Goal: Information Seeking & Learning: Check status

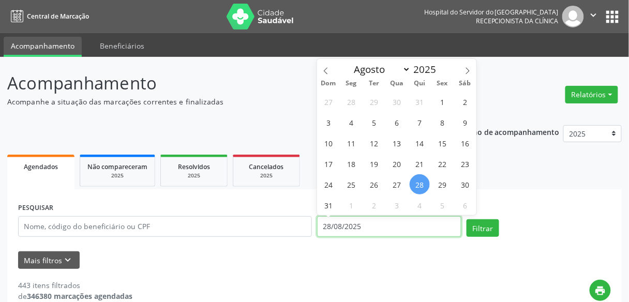
click at [331, 224] on input "28/08/2025" at bounding box center [389, 226] width 144 height 21
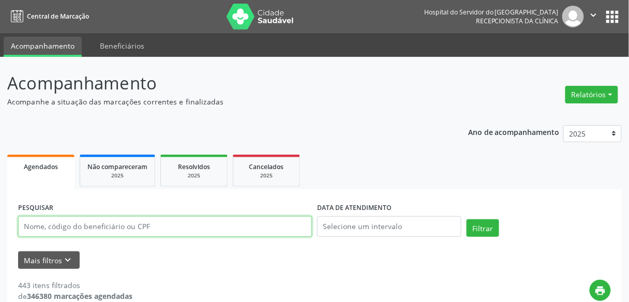
click at [273, 224] on input "text" at bounding box center [165, 226] width 294 height 21
type input "[PERSON_NAME]"
click at [467, 219] on button "Filtrar" at bounding box center [483, 228] width 33 height 18
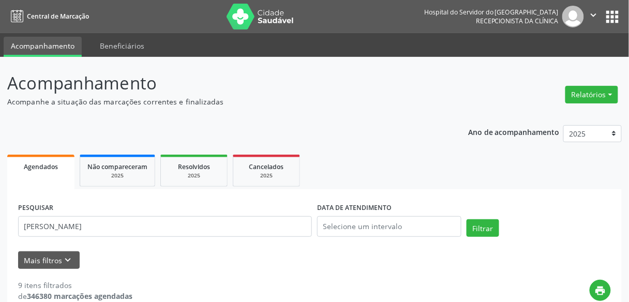
scroll to position [264, 0]
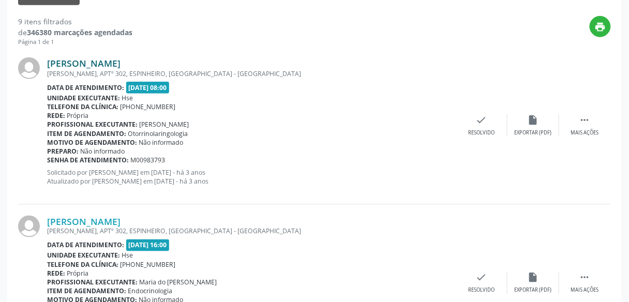
click at [110, 61] on link "[PERSON_NAME]" at bounding box center [84, 62] width 74 height 11
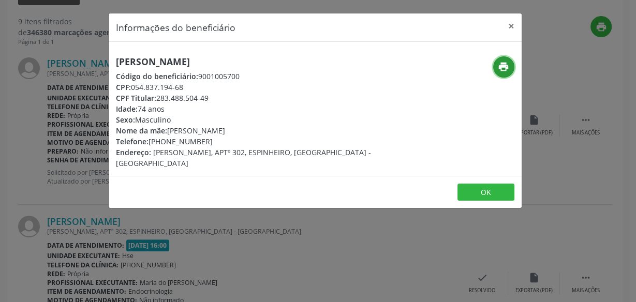
click at [504, 62] on icon "print" at bounding box center [503, 66] width 11 height 11
click at [92, 112] on div "Informações do beneficiário × [PERSON_NAME] Código do beneficiário: 9001005700 …" at bounding box center [318, 151] width 636 height 302
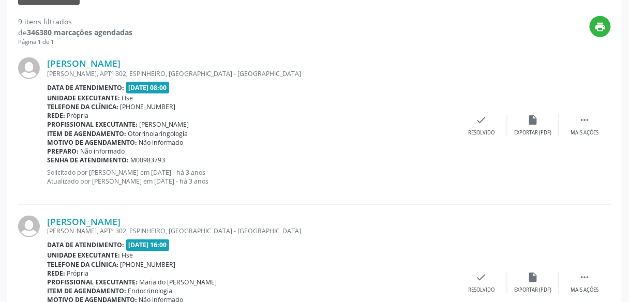
scroll to position [0, 0]
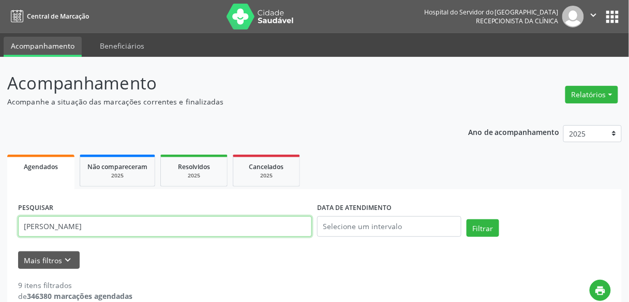
click at [240, 218] on input "[PERSON_NAME]" at bounding box center [165, 226] width 294 height 21
click at [240, 218] on input "text" at bounding box center [165, 226] width 294 height 21
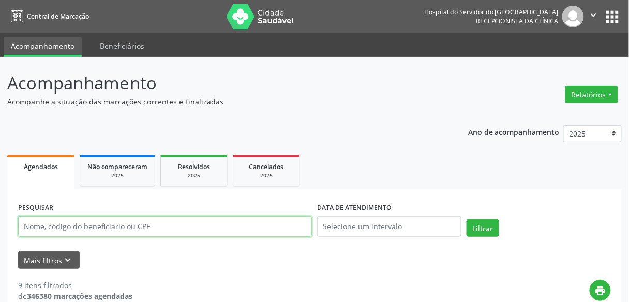
click at [240, 218] on input "text" at bounding box center [165, 226] width 294 height 21
click at [467, 219] on button "Filtrar" at bounding box center [483, 228] width 33 height 18
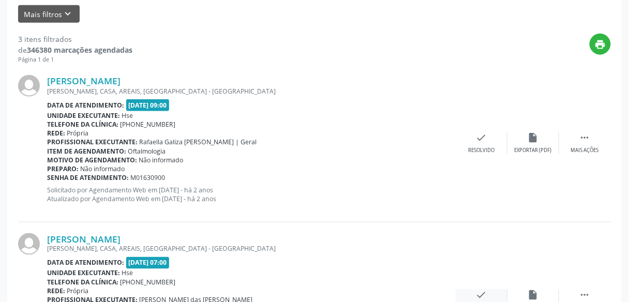
scroll to position [248, 0]
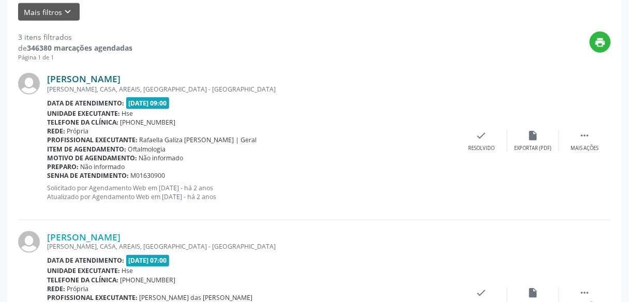
click at [121, 73] on link "[PERSON_NAME]" at bounding box center [84, 78] width 74 height 11
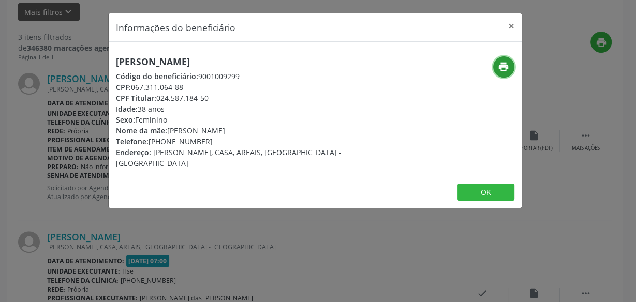
click at [501, 67] on icon "print" at bounding box center [503, 66] width 11 height 11
click at [307, 263] on div "Informações do beneficiário × [PERSON_NAME] Código do beneficiário: 9001009299 …" at bounding box center [318, 151] width 636 height 302
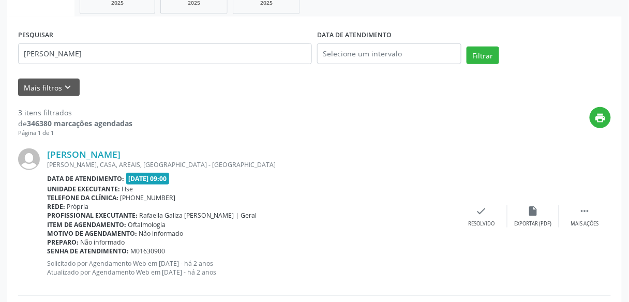
scroll to position [172, 0]
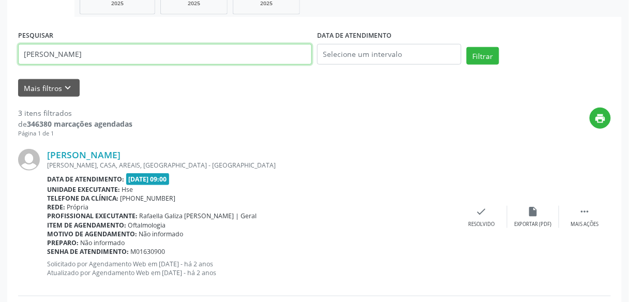
click at [217, 54] on input "[PERSON_NAME]" at bounding box center [165, 54] width 294 height 21
type input "Adailton [PERSON_NAME]"
click at [467, 47] on button "Filtrar" at bounding box center [483, 56] width 33 height 18
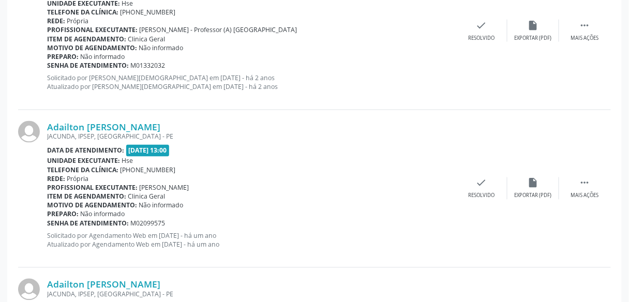
scroll to position [351, 0]
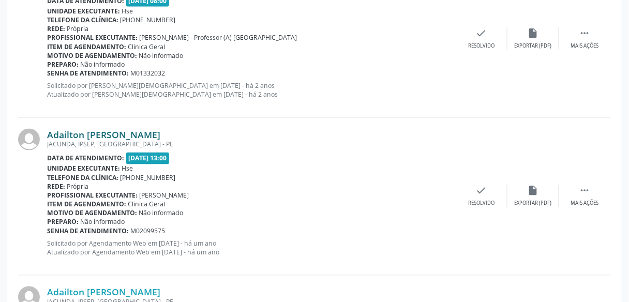
click at [137, 137] on link "Adailton [PERSON_NAME]" at bounding box center [103, 134] width 113 height 11
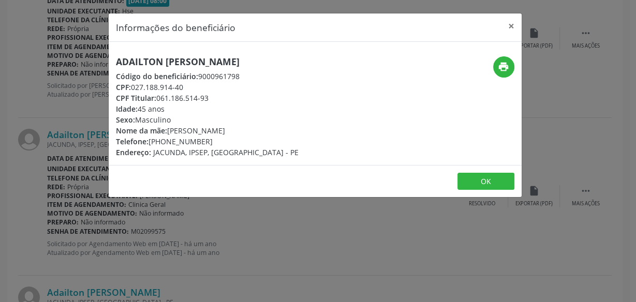
click at [206, 65] on h5 "Adailton [PERSON_NAME]" at bounding box center [207, 61] width 183 height 11
copy div "Adailton [PERSON_NAME]"
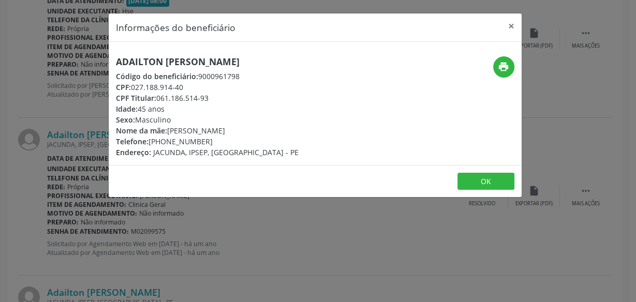
click at [109, 113] on div "Adailton [PERSON_NAME] Código do beneficiário: 9000961798 CPF: 027.188.914-40 C…" at bounding box center [246, 106] width 275 height 101
click at [94, 109] on div "Informações do beneficiário × Adailton [PERSON_NAME] Código do beneficiário: 90…" at bounding box center [318, 151] width 636 height 302
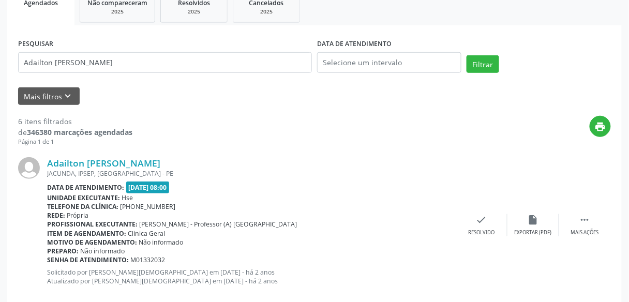
scroll to position [163, 0]
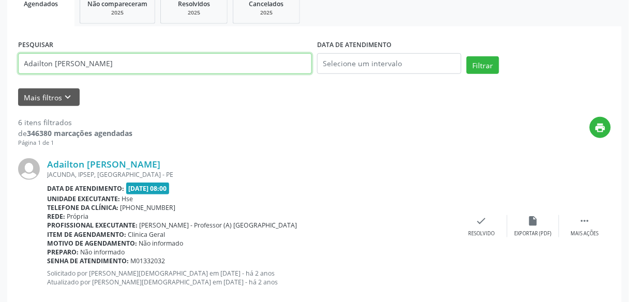
click at [139, 61] on input "Adailton [PERSON_NAME]" at bounding box center [165, 63] width 294 height 21
type input "H"
click at [467, 56] on button "Filtrar" at bounding box center [483, 65] width 33 height 18
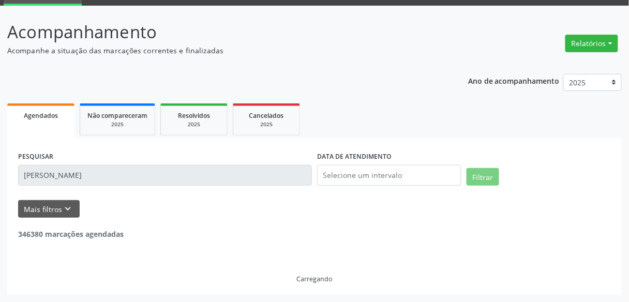
scroll to position [50, 0]
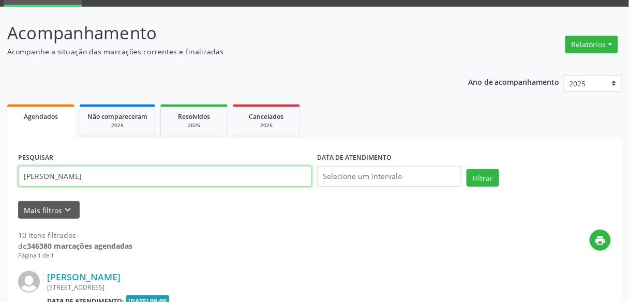
click at [103, 168] on input "[PERSON_NAME]" at bounding box center [165, 176] width 294 height 21
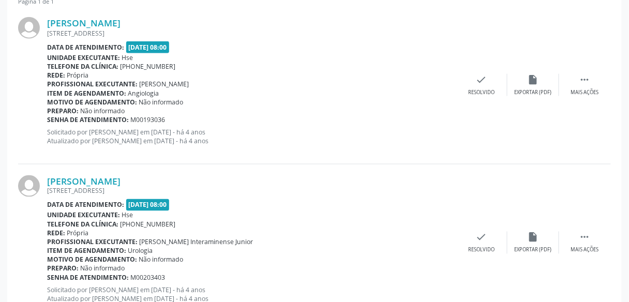
click at [273, 173] on div "[PERSON_NAME] [STREET_ADDRESS] Data de atendimento: [DATE] 08:00 Unidade execut…" at bounding box center [314, 244] width 593 height 158
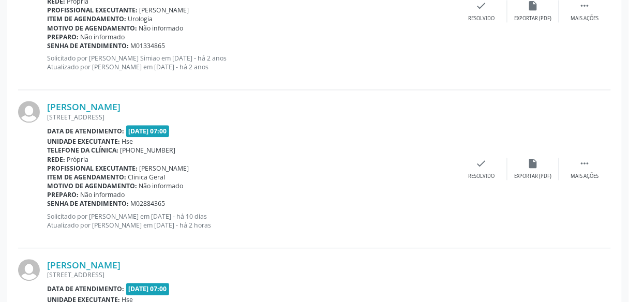
scroll to position [1439, 0]
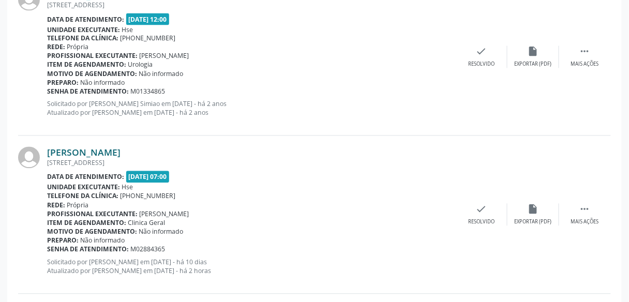
drag, startPoint x: 102, startPoint y: 143, endPoint x: 107, endPoint y: 152, distance: 10.2
click at [107, 152] on div "[PERSON_NAME] [STREET_ADDRESS] Data de atendimento: [DATE] 07:00 Unidade execut…" at bounding box center [314, 215] width 593 height 158
click at [107, 152] on link "[PERSON_NAME]" at bounding box center [84, 152] width 74 height 11
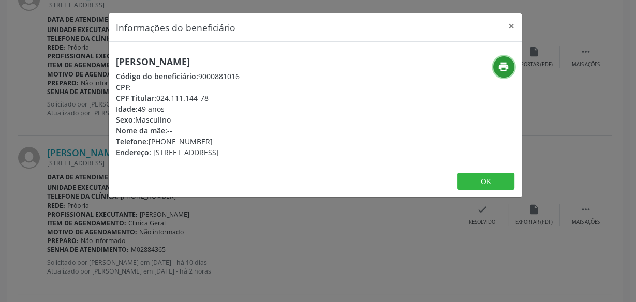
click at [507, 57] on button "print" at bounding box center [503, 66] width 21 height 21
click at [77, 60] on div "Informações do beneficiário × [PERSON_NAME] Código do beneficiário: 9000881016 …" at bounding box center [318, 151] width 636 height 302
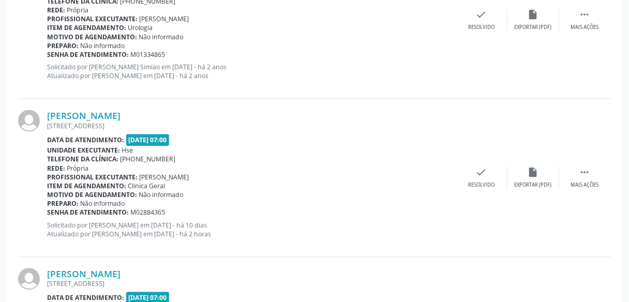
scroll to position [1477, 0]
click at [77, 62] on p "Solicitado por [PERSON_NAME] Simiao em [DATE] - há 2 anos Atualizado por [PERSO…" at bounding box center [251, 71] width 409 height 18
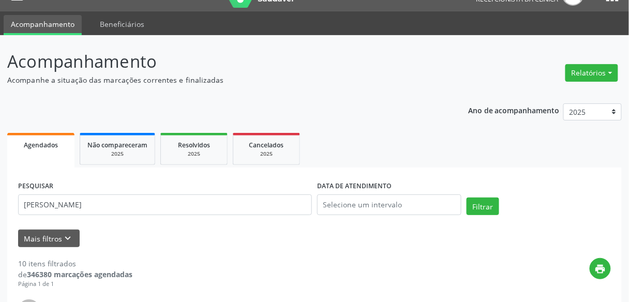
scroll to position [0, 0]
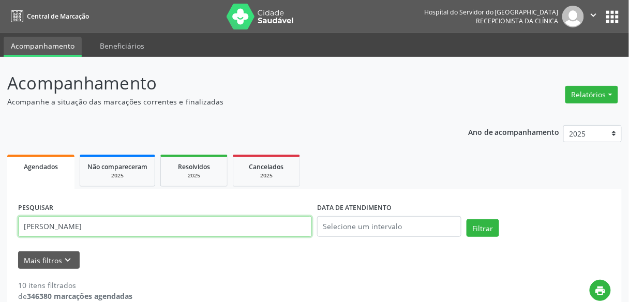
click at [93, 227] on input "[PERSON_NAME]" at bounding box center [165, 226] width 294 height 21
click at [467, 219] on button "Filtrar" at bounding box center [483, 228] width 33 height 18
click at [106, 221] on input "[PERSON_NAME]" at bounding box center [165, 226] width 294 height 21
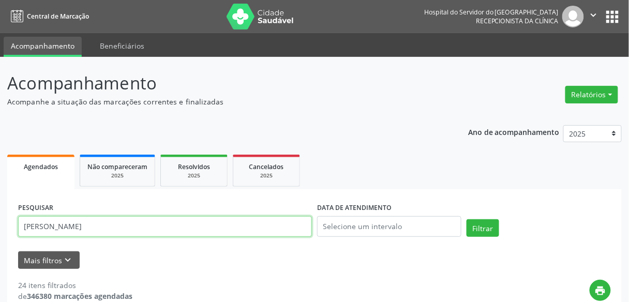
click at [467, 219] on button "Filtrar" at bounding box center [483, 228] width 33 height 18
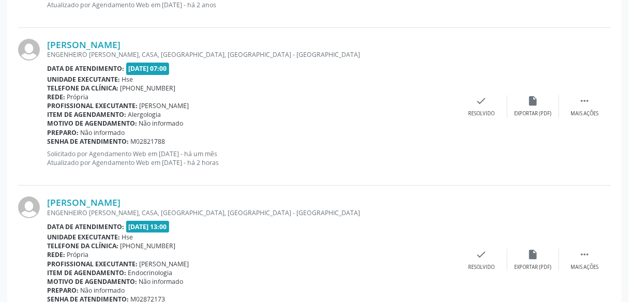
scroll to position [915, 0]
click at [121, 41] on link "[PERSON_NAME]" at bounding box center [84, 44] width 74 height 11
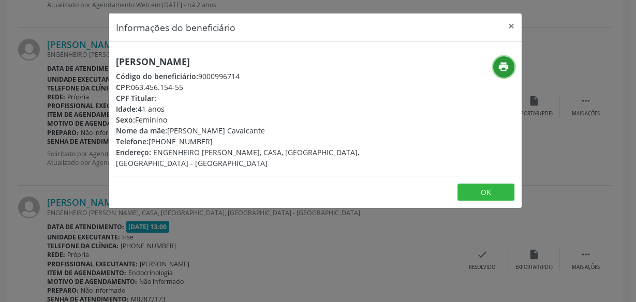
click at [494, 63] on button "print" at bounding box center [503, 66] width 21 height 21
click at [149, 67] on div "[PERSON_NAME] Código do beneficiário: 9000996714 CPF: 063.456.154-55 CPF Titula…" at bounding box center [246, 112] width 261 height 112
drag, startPoint x: 149, startPoint y: 67, endPoint x: 153, endPoint y: 63, distance: 5.9
click at [153, 63] on div "[PERSON_NAME] Código do beneficiário: 9000996714 CPF: 063.456.154-55 CPF Titula…" at bounding box center [246, 112] width 261 height 112
click at [153, 63] on h5 "[PERSON_NAME]" at bounding box center [246, 61] width 261 height 11
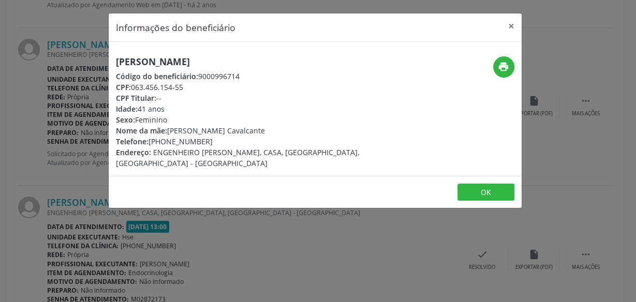
click at [153, 63] on h5 "[PERSON_NAME]" at bounding box center [246, 61] width 261 height 11
click at [47, 74] on div "Informações do beneficiário × [PERSON_NAME] Código do beneficiário: 9000996714 …" at bounding box center [318, 151] width 636 height 302
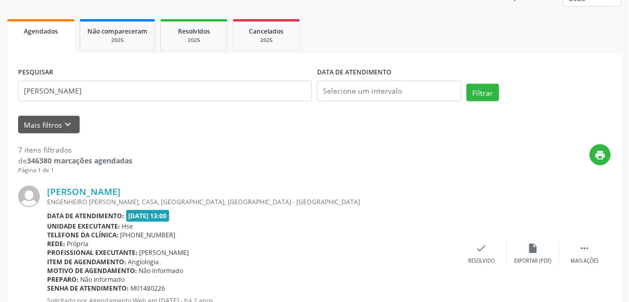
scroll to position [134, 0]
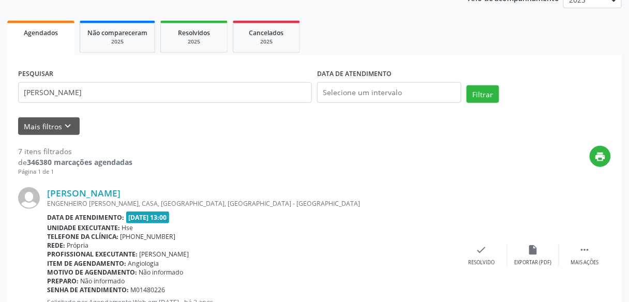
drag, startPoint x: 194, startPoint y: 103, endPoint x: 199, endPoint y: 97, distance: 7.7
click at [199, 97] on div "PESQUISAR [PERSON_NAME]" at bounding box center [165, 88] width 299 height 44
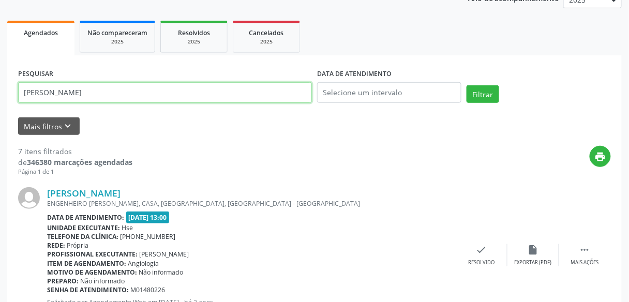
click at [199, 97] on input "[PERSON_NAME]" at bounding box center [165, 92] width 294 height 21
paste input "[PERSON_NAME]"
click at [467, 85] on button "Filtrar" at bounding box center [483, 94] width 33 height 18
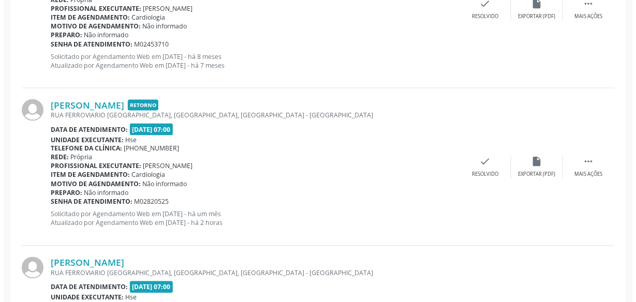
scroll to position [1334, 0]
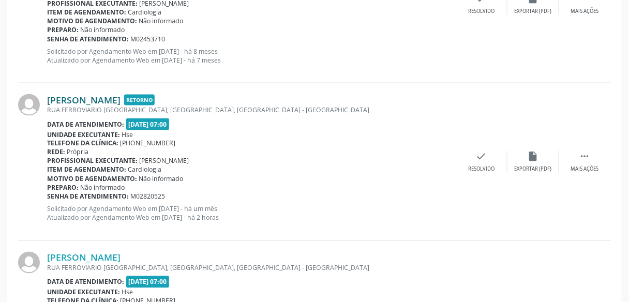
click at [82, 98] on link "[PERSON_NAME]" at bounding box center [84, 99] width 74 height 11
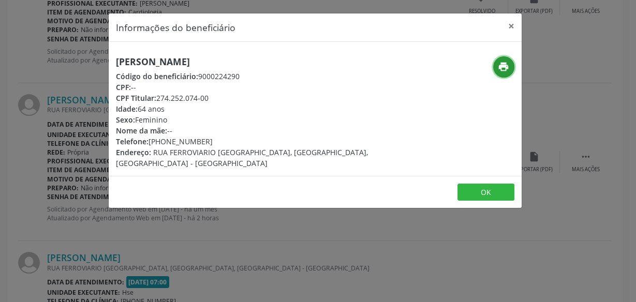
click at [501, 57] on button "print" at bounding box center [503, 66] width 21 height 21
click at [53, 130] on div "Informações do beneficiário × [PERSON_NAME] Código do beneficiário: 9000224290 …" at bounding box center [318, 151] width 636 height 302
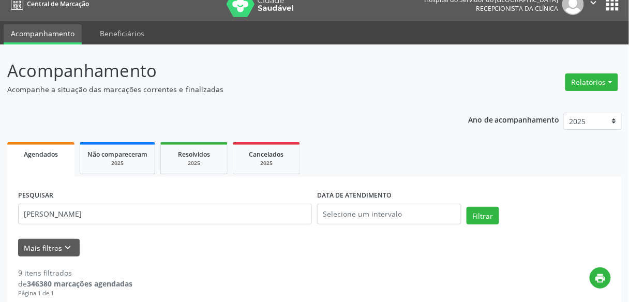
scroll to position [0, 0]
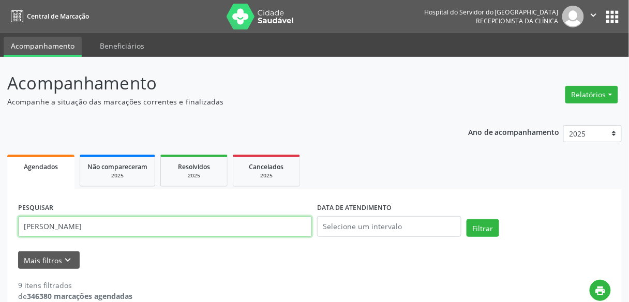
click at [167, 233] on input "[PERSON_NAME]" at bounding box center [165, 226] width 294 height 21
click at [467, 219] on button "Filtrar" at bounding box center [483, 228] width 33 height 18
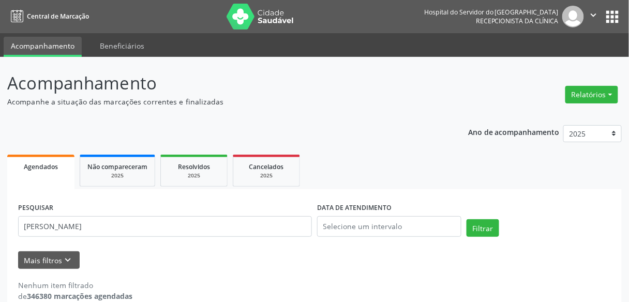
scroll to position [17, 0]
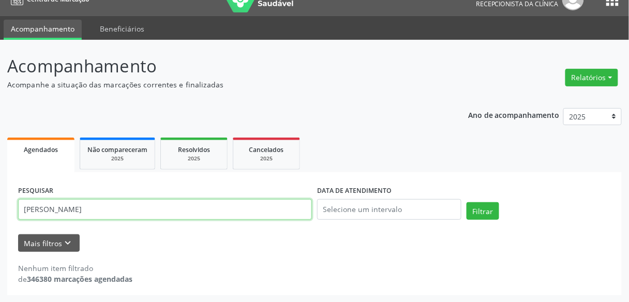
click at [95, 210] on input "[PERSON_NAME]" at bounding box center [165, 209] width 294 height 21
click at [467, 202] on button "Filtrar" at bounding box center [483, 211] width 33 height 18
click at [71, 210] on input "[PERSON_NAME]" at bounding box center [165, 209] width 294 height 21
click at [467, 202] on button "Filtrar" at bounding box center [483, 211] width 33 height 18
click at [156, 209] on input "[PERSON_NAME] [PERSON_NAME]" at bounding box center [165, 209] width 294 height 21
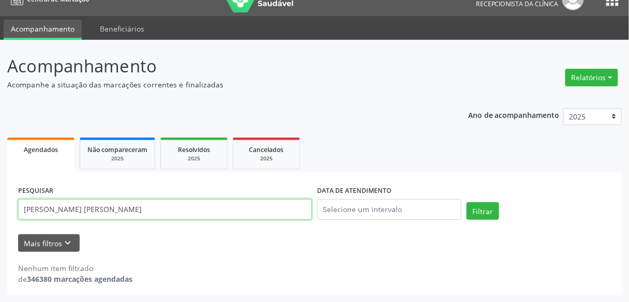
click at [156, 209] on input "[PERSON_NAME] [PERSON_NAME]" at bounding box center [165, 209] width 294 height 21
click at [467, 202] on button "Filtrar" at bounding box center [483, 211] width 33 height 18
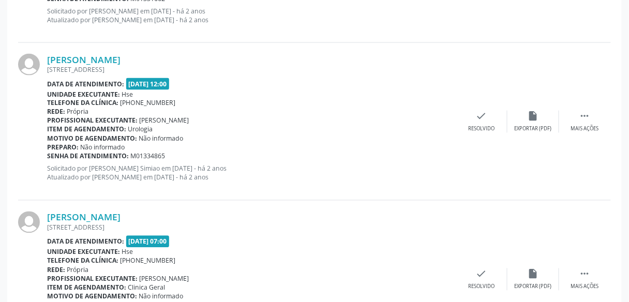
scroll to position [1373, 0]
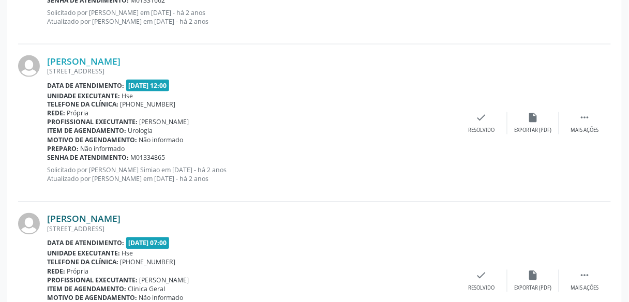
click at [121, 215] on link "[PERSON_NAME]" at bounding box center [84, 218] width 74 height 11
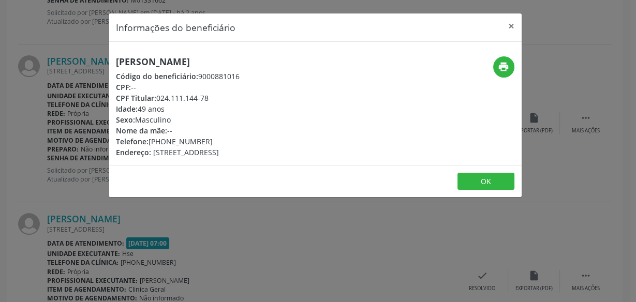
click at [190, 57] on h5 "[PERSON_NAME]" at bounding box center [178, 61] width 124 height 11
copy div "[PERSON_NAME]"
click at [79, 56] on div "Informações do beneficiário × [PERSON_NAME] Código do beneficiário: 9000881016 …" at bounding box center [318, 151] width 636 height 302
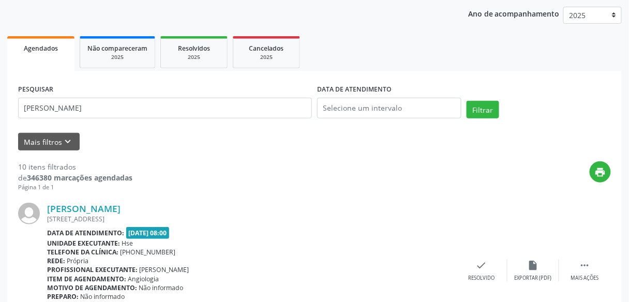
scroll to position [120, 0]
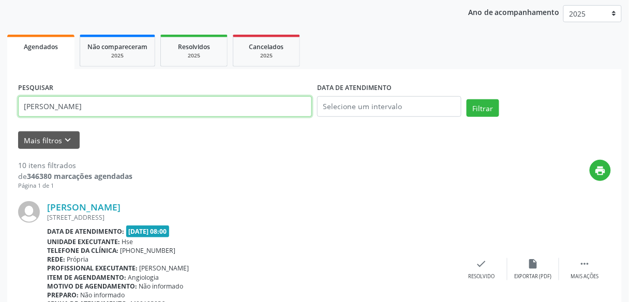
click at [158, 107] on input "[PERSON_NAME]" at bounding box center [165, 106] width 294 height 21
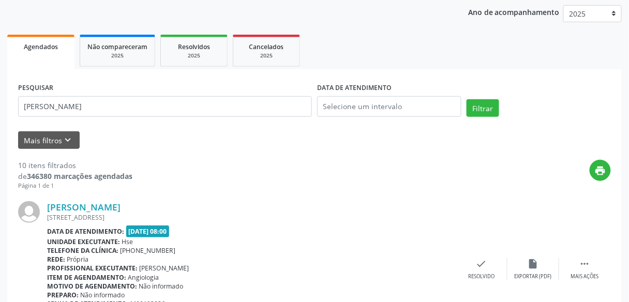
click at [169, 90] on div "PESQUISAR [PERSON_NAME]" at bounding box center [165, 102] width 299 height 44
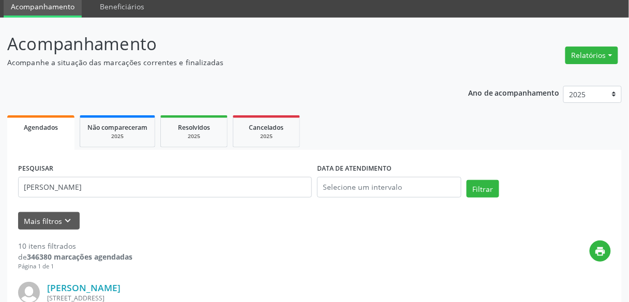
scroll to position [0, 0]
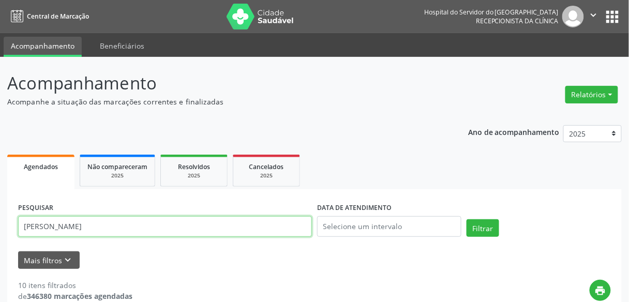
click at [143, 236] on input "[PERSON_NAME]" at bounding box center [165, 226] width 294 height 21
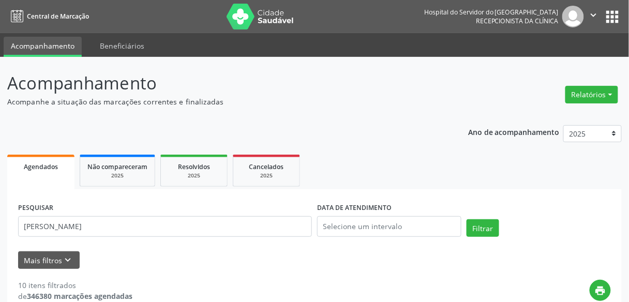
click at [173, 205] on div "PESQUISAR [PERSON_NAME]" at bounding box center [165, 222] width 299 height 44
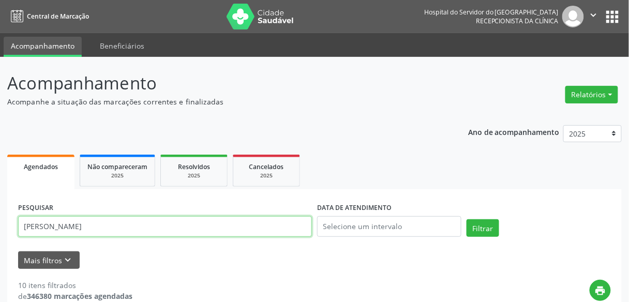
click at [177, 224] on input "[PERSON_NAME]" at bounding box center [165, 226] width 294 height 21
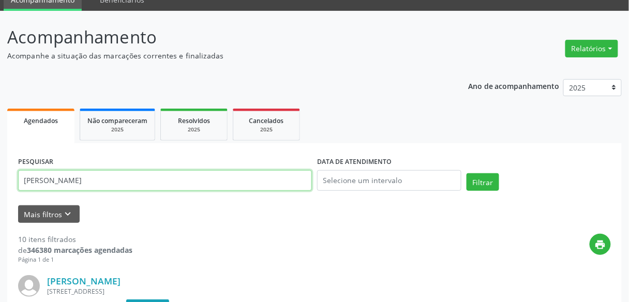
scroll to position [51, 0]
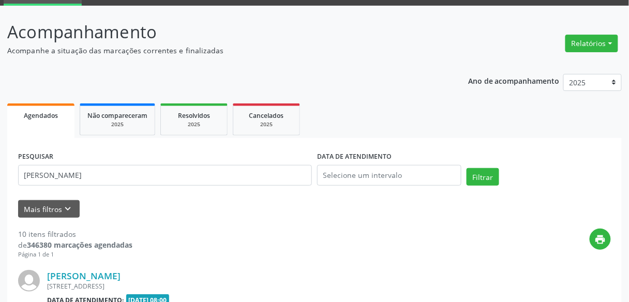
click at [198, 163] on div "PESQUISAR [PERSON_NAME]" at bounding box center [165, 171] width 299 height 44
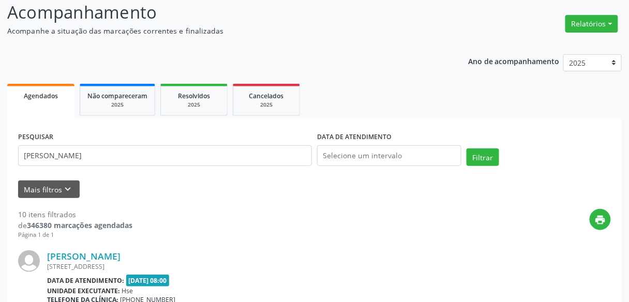
scroll to position [0, 0]
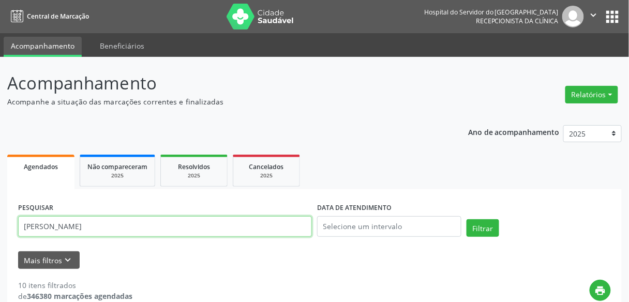
drag, startPoint x: 246, startPoint y: 232, endPoint x: 276, endPoint y: 11, distance: 222.5
click at [276, 11] on div "Central de Marcação Hospital do Servidor do [GEOGRAPHIC_DATA] Recepcionista da …" at bounding box center [314, 151] width 629 height 302
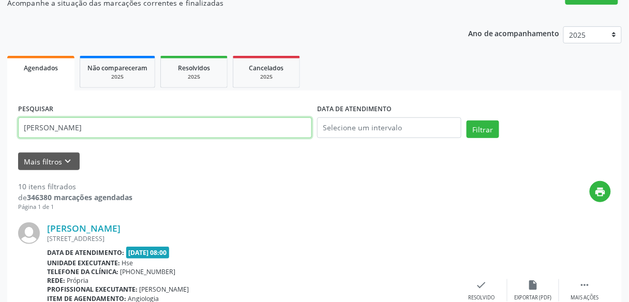
scroll to position [124, 0]
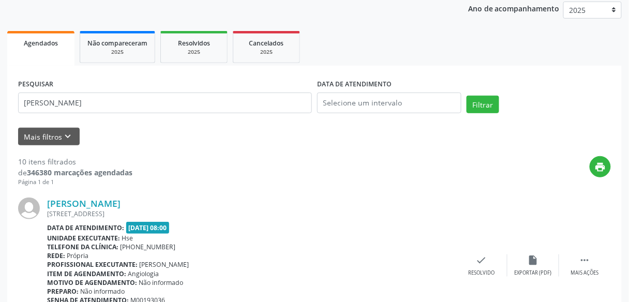
click at [174, 172] on div "print" at bounding box center [372, 171] width 479 height 31
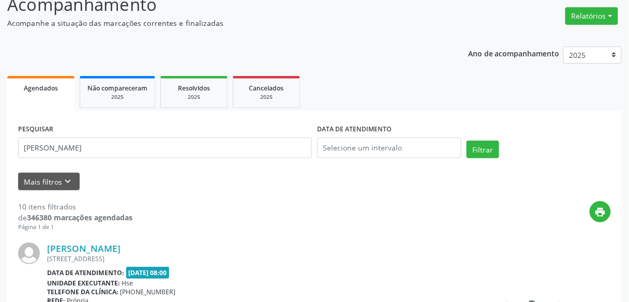
scroll to position [79, 0]
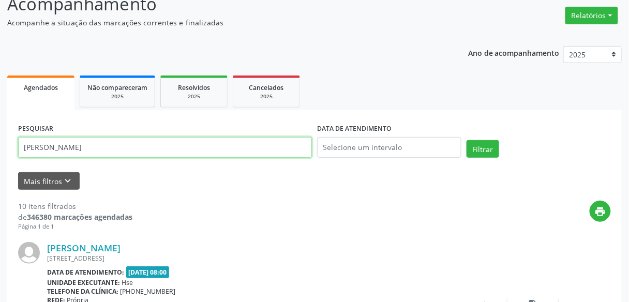
drag, startPoint x: 132, startPoint y: 143, endPoint x: 0, endPoint y: 125, distance: 133.2
paste input "ose [PERSON_NAME]"
type input "J"
type input "Adailton [PERSON_NAME]"
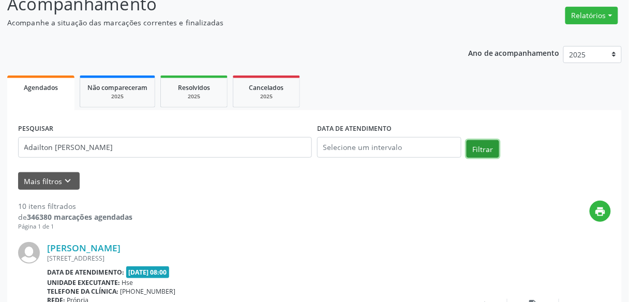
click at [480, 146] on button "Filtrar" at bounding box center [483, 149] width 33 height 18
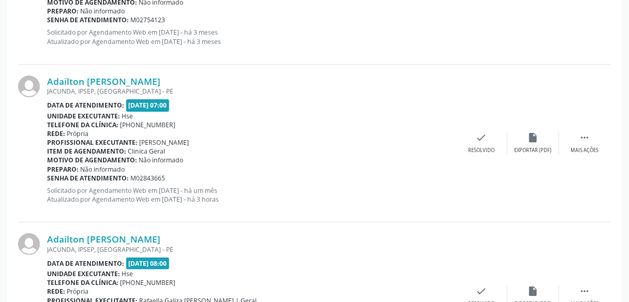
scroll to position [880, 0]
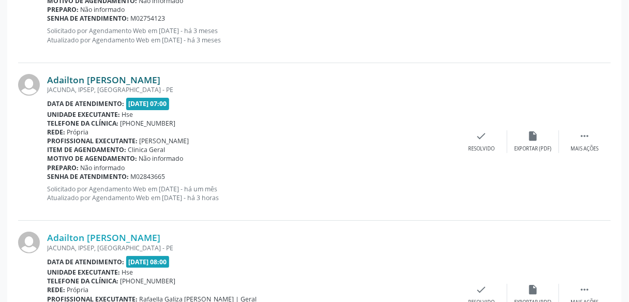
drag, startPoint x: 174, startPoint y: 72, endPoint x: 47, endPoint y: 81, distance: 127.1
click at [47, 81] on div "Adailton [PERSON_NAME]" at bounding box center [251, 79] width 409 height 11
click at [47, 81] on link "Adailton [PERSON_NAME]" at bounding box center [103, 79] width 113 height 11
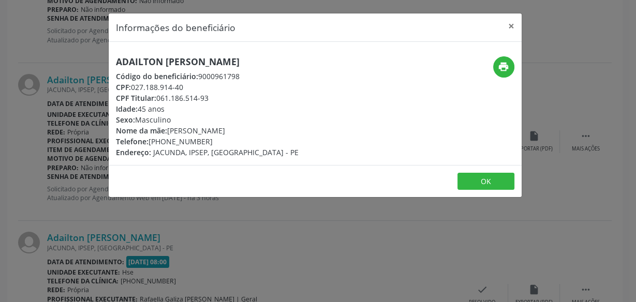
click at [84, 81] on div "Informações do beneficiário × Adailton [PERSON_NAME] Código do beneficiário: 90…" at bounding box center [318, 151] width 636 height 302
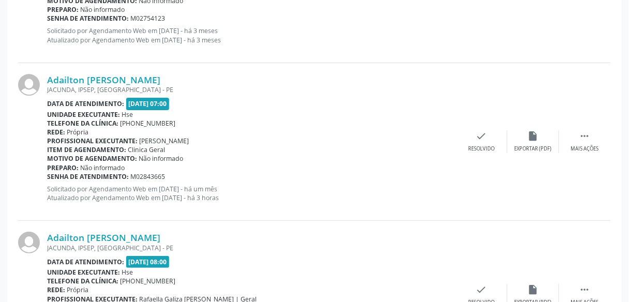
drag, startPoint x: 182, startPoint y: 79, endPoint x: 47, endPoint y: 75, distance: 135.7
click at [47, 75] on div "Adailton [PERSON_NAME] JACUNDA, IPSEP, [GEOGRAPHIC_DATA] - [GEOGRAPHIC_DATA] Da…" at bounding box center [314, 142] width 593 height 158
copy div "Adailton [PERSON_NAME]"
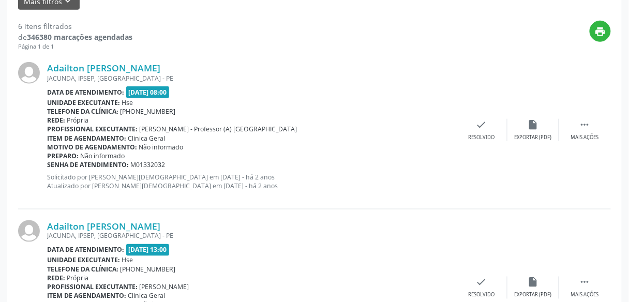
scroll to position [16, 0]
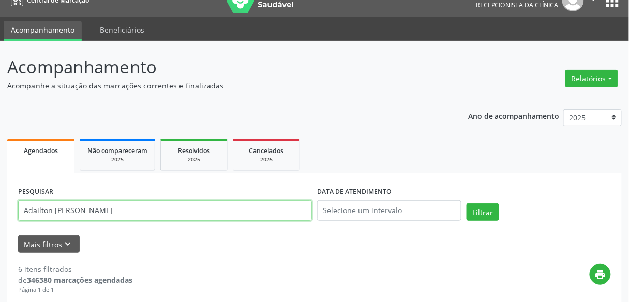
drag, startPoint x: 130, startPoint y: 218, endPoint x: 0, endPoint y: 242, distance: 132.7
type input "9000308518"
click at [467, 203] on button "Filtrar" at bounding box center [483, 212] width 33 height 18
drag, startPoint x: 82, startPoint y: 207, endPoint x: 0, endPoint y: 211, distance: 81.9
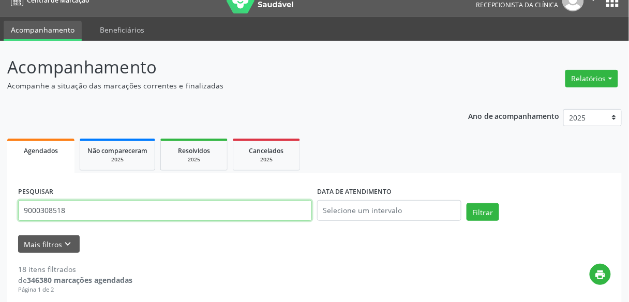
type input "90000881016"
click at [467, 203] on button "Filtrar" at bounding box center [483, 212] width 33 height 18
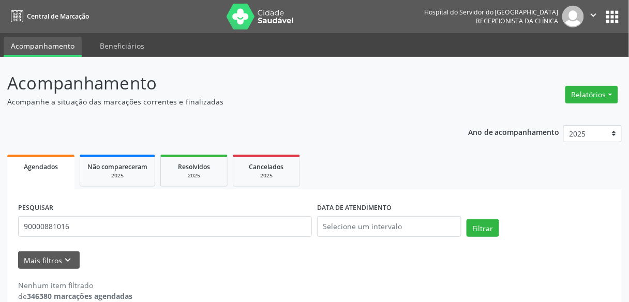
scroll to position [17, 0]
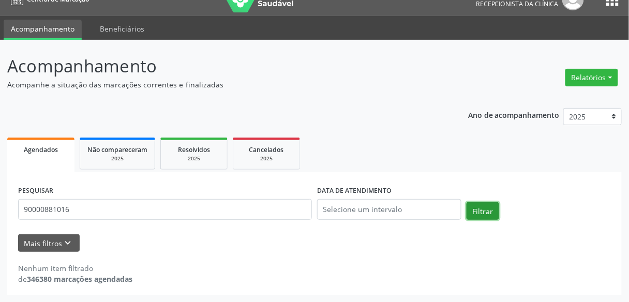
click at [485, 219] on button "Filtrar" at bounding box center [483, 211] width 33 height 18
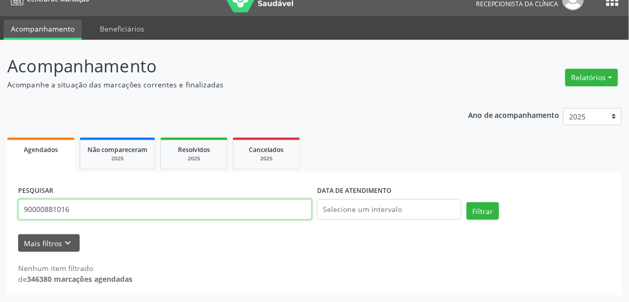
drag, startPoint x: 112, startPoint y: 210, endPoint x: 0, endPoint y: 191, distance: 114.0
click at [0, 191] on div "Acompanhamento Acompanhe a situação das marcações correntes e finalizadas Relat…" at bounding box center [314, 171] width 629 height 263
type input "9000881016"
click at [467, 202] on button "Filtrar" at bounding box center [483, 211] width 33 height 18
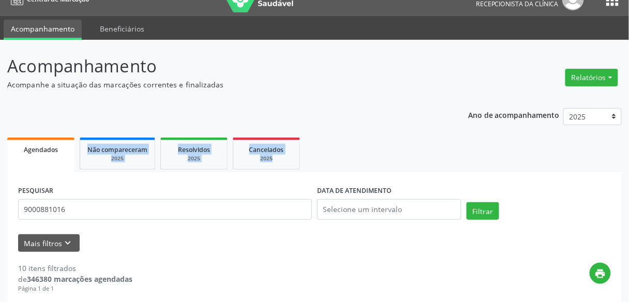
drag, startPoint x: 0, startPoint y: 191, endPoint x: 479, endPoint y: 46, distance: 500.3
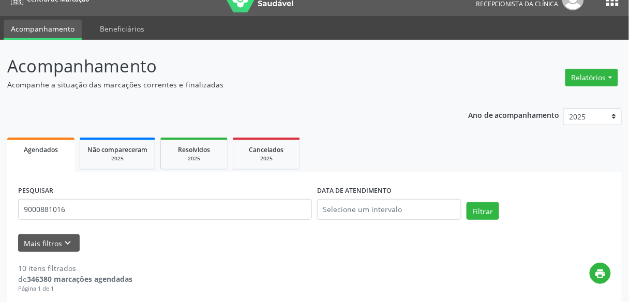
click at [629, 34] on ul "Acompanhamento Beneficiários" at bounding box center [314, 28] width 629 height 24
drag, startPoint x: 629, startPoint y: 34, endPoint x: 606, endPoint y: 118, distance: 87.5
click at [606, 118] on div "Central de Marcação Hospital do Servidor do [GEOGRAPHIC_DATA] Recepcionista da …" at bounding box center [314, 134] width 629 height 302
click at [606, 118] on select "2025 2024 2023 2022 2021" at bounding box center [593, 117] width 58 height 18
drag, startPoint x: 606, startPoint y: 118, endPoint x: 609, endPoint y: 224, distance: 106.2
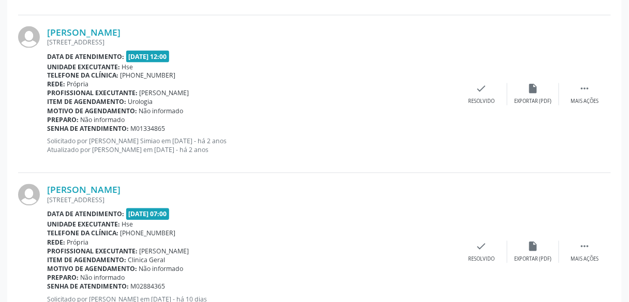
scroll to position [1404, 0]
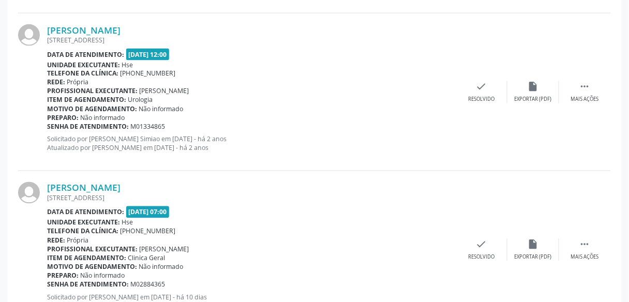
click at [168, 171] on div "[PERSON_NAME] [STREET_ADDRESS] Data de atendimento: [DATE] 07:00 Unidade execut…" at bounding box center [314, 250] width 593 height 158
